Goal: Find specific page/section: Find specific page/section

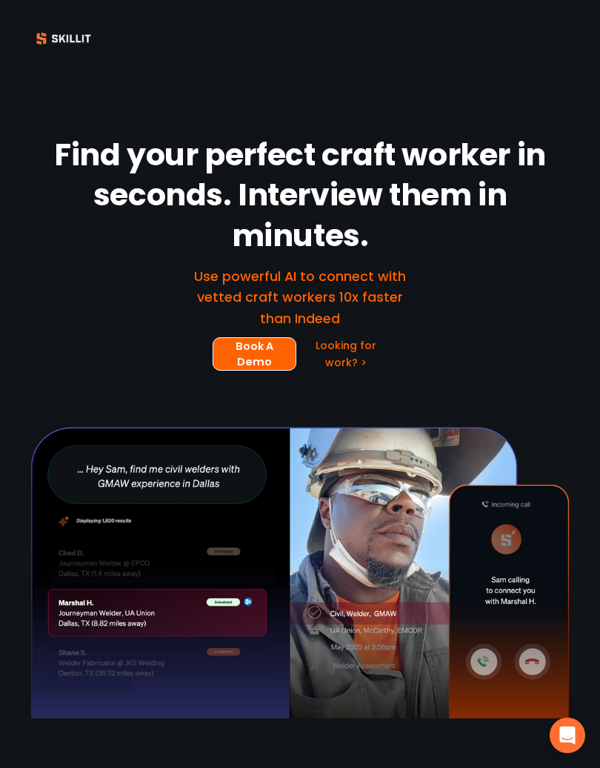
click at [70, 37] on div at bounding box center [63, 38] width 67 height 22
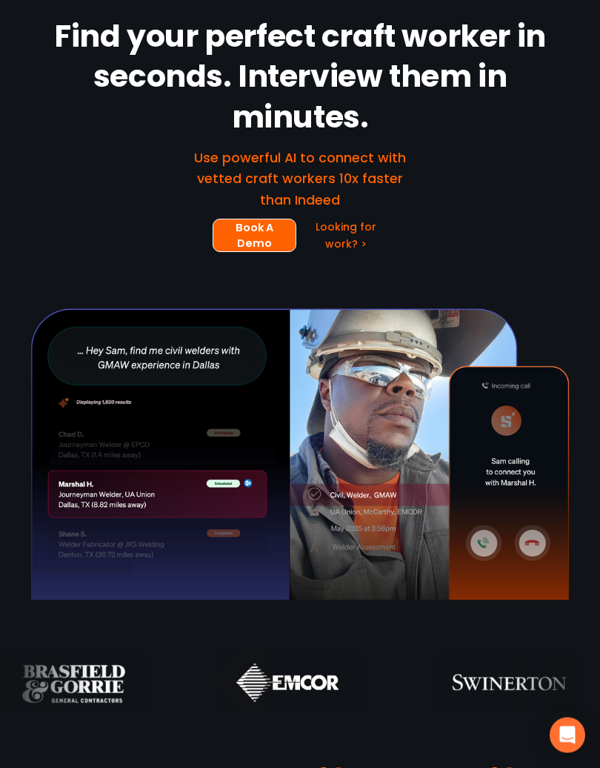
scroll to position [119, 0]
click at [563, 736] on icon "Open Intercom Messenger" at bounding box center [568, 735] width 16 height 18
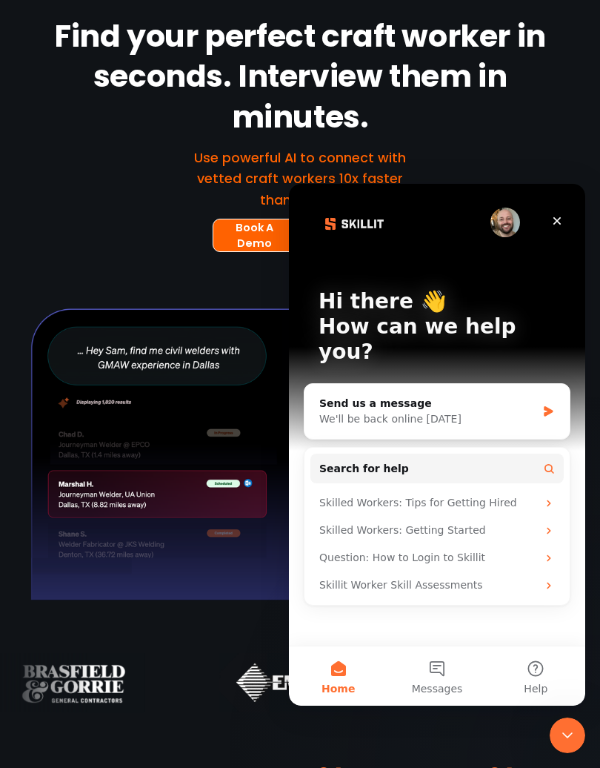
scroll to position [0, 0]
click at [539, 390] on div "Send us a message We'll be back online tomorrow" at bounding box center [437, 411] width 265 height 55
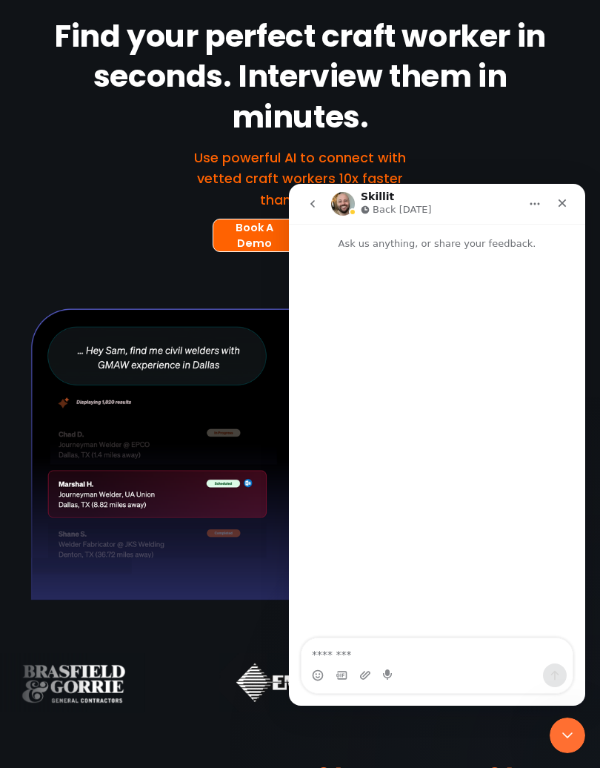
click at [565, 196] on div "Close" at bounding box center [562, 203] width 27 height 27
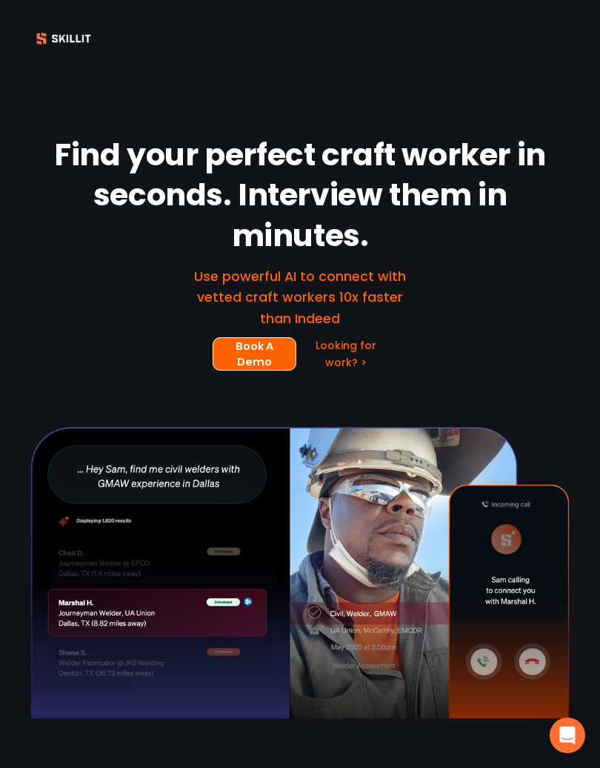
click at [572, 47] on div at bounding box center [300, 38] width 600 height 23
click at [558, 0] on div at bounding box center [300, 38] width 600 height 77
click at [585, 20] on div at bounding box center [300, 38] width 600 height 39
click at [55, 47] on div at bounding box center [63, 38] width 67 height 22
click at [63, 39] on div at bounding box center [63, 38] width 67 height 22
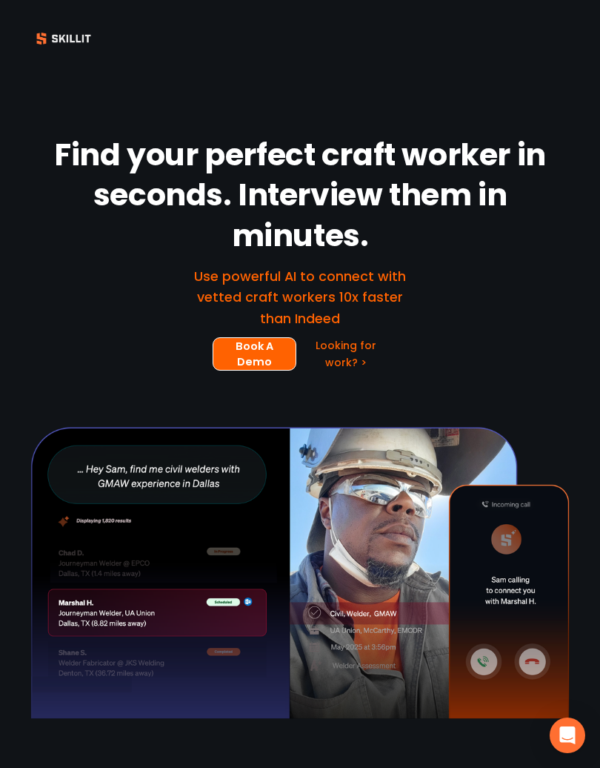
click at [582, 0] on div at bounding box center [300, 38] width 600 height 77
click at [61, 56] on div at bounding box center [300, 38] width 600 height 39
click at [60, 55] on div at bounding box center [300, 38] width 600 height 39
click at [75, 43] on div at bounding box center [63, 38] width 67 height 22
click at [133, 382] on div "Find your perfect craft worker in seconds. Interview them in minutes. Use power…" at bounding box center [300, 411] width 600 height 669
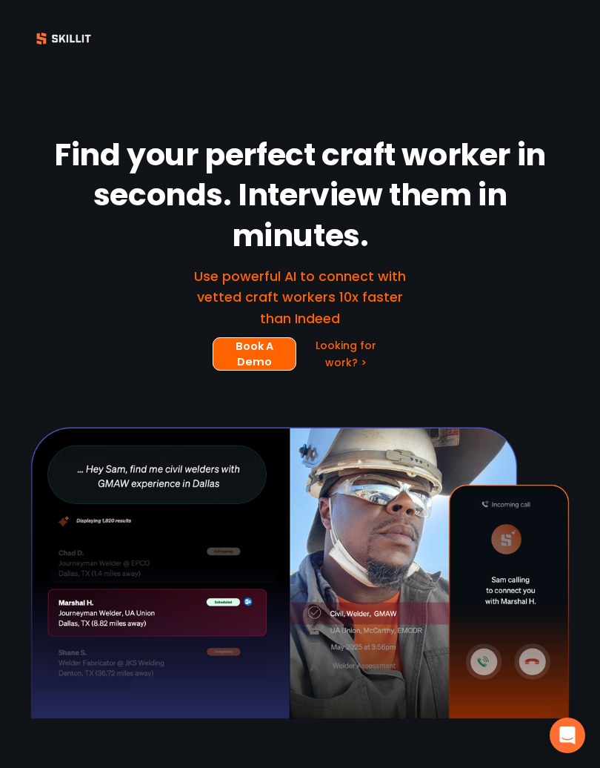
click at [469, 376] on div "Find your perfect craft worker in seconds. Interview them in minutes. Use power…" at bounding box center [300, 411] width 600 height 669
click at [241, 355] on link "Book A Demo" at bounding box center [254, 353] width 83 height 33
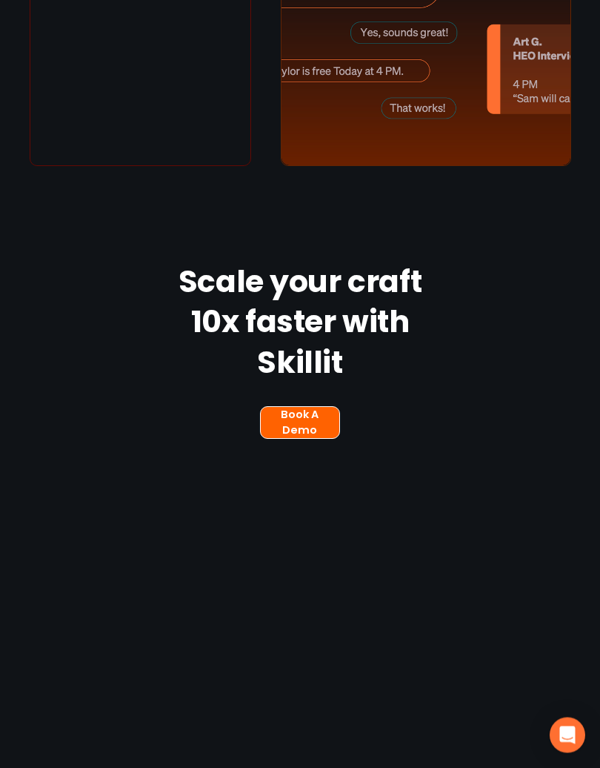
scroll to position [2027, 0]
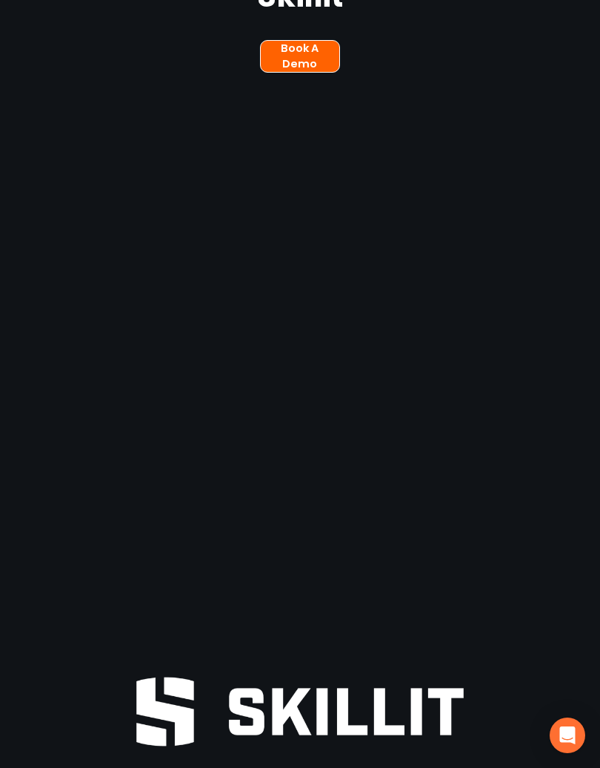
click at [564, 743] on div "Open Intercom Messenger" at bounding box center [568, 735] width 36 height 36
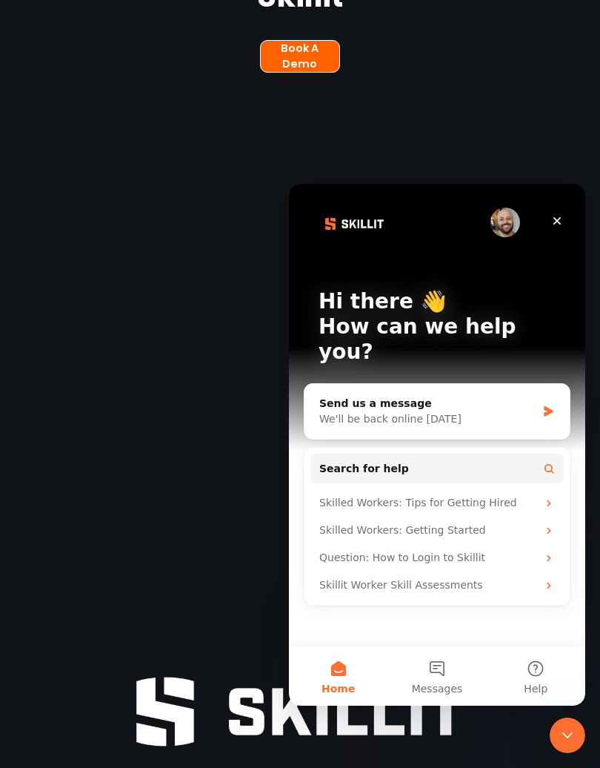
scroll to position [0, 0]
click at [563, 213] on div "Close" at bounding box center [557, 221] width 27 height 27
